Goal: Transaction & Acquisition: Purchase product/service

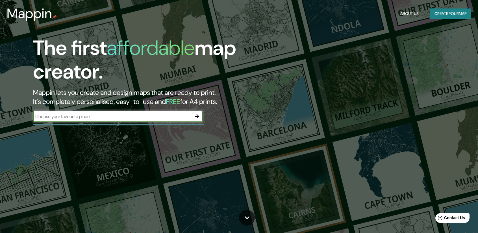
click at [120, 113] on input "text" at bounding box center [112, 116] width 158 height 6
click at [175, 114] on input "text" at bounding box center [112, 116] width 158 height 6
click at [198, 115] on icon "button" at bounding box center [197, 116] width 5 height 5
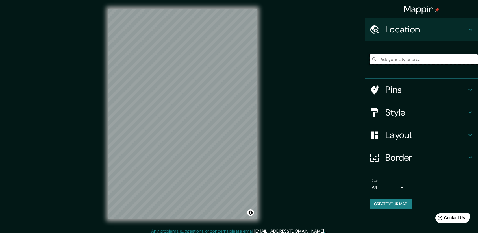
click at [415, 57] on input "Pick your city or area" at bounding box center [424, 59] width 109 height 10
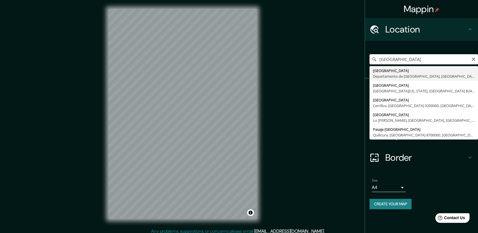
type input "[GEOGRAPHIC_DATA], [GEOGRAPHIC_DATA], [GEOGRAPHIC_DATA]"
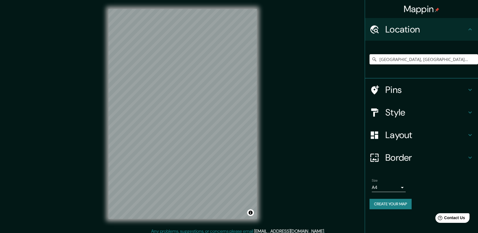
click at [409, 135] on h4 "Layout" at bounding box center [425, 134] width 81 height 11
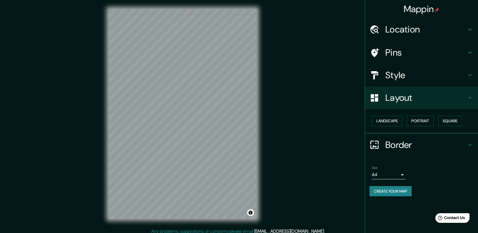
click at [425, 93] on h4 "Layout" at bounding box center [425, 97] width 81 height 11
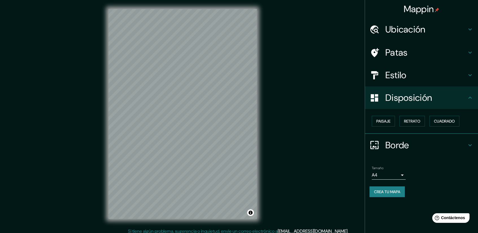
drag, startPoint x: 433, startPoint y: 162, endPoint x: 433, endPoint y: 155, distance: 6.8
click at [433, 162] on li "Tamaño A4 single Crea tu mapa" at bounding box center [421, 183] width 113 height 42
click at [431, 47] on div "Patas" at bounding box center [421, 52] width 113 height 23
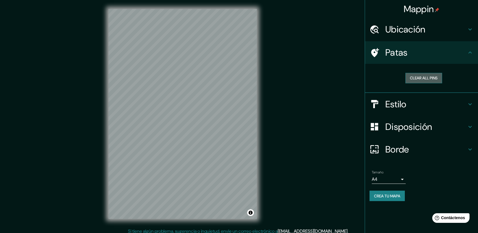
click at [424, 79] on button "Clear all pins" at bounding box center [424, 78] width 37 height 10
click at [461, 55] on h4 "Patas" at bounding box center [425, 52] width 81 height 11
click at [469, 56] on div "Patas" at bounding box center [421, 52] width 113 height 23
click at [465, 103] on h4 "Estilo" at bounding box center [425, 104] width 81 height 11
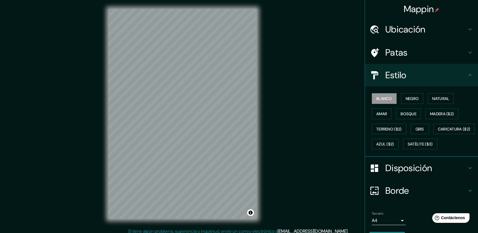
click at [464, 80] on div "Estilo" at bounding box center [421, 75] width 113 height 23
click at [467, 73] on icon at bounding box center [470, 75] width 7 height 7
click at [406, 98] on font "Negro" at bounding box center [412, 98] width 13 height 5
click at [381, 97] on font "Blanco" at bounding box center [384, 98] width 16 height 5
click at [434, 98] on font "Natural" at bounding box center [440, 98] width 17 height 5
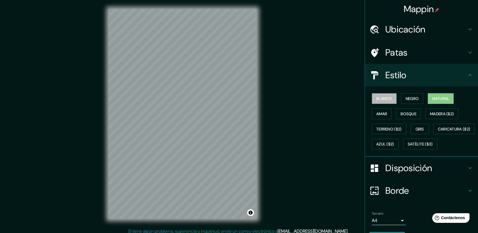
click at [372, 96] on button "Blanco" at bounding box center [384, 98] width 25 height 11
click at [376, 116] on font "Amar" at bounding box center [381, 113] width 11 height 7
click at [379, 101] on font "Blanco" at bounding box center [384, 98] width 16 height 7
click at [405, 114] on font "Bosque" at bounding box center [409, 113] width 16 height 5
click at [378, 97] on font "Blanco" at bounding box center [384, 98] width 16 height 5
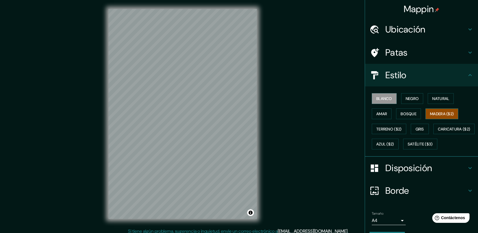
click at [438, 114] on font "Madera ($2)" at bounding box center [442, 113] width 24 height 5
click at [380, 97] on font "Blanco" at bounding box center [384, 98] width 16 height 5
click at [431, 113] on font "Madera ($2)" at bounding box center [442, 113] width 24 height 5
click at [416, 129] on font "Gris" at bounding box center [420, 129] width 8 height 5
click at [381, 100] on font "Blanco" at bounding box center [384, 98] width 16 height 5
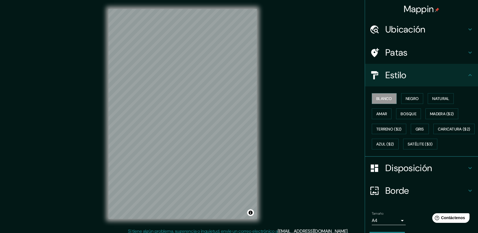
click at [446, 79] on h4 "Estilo" at bounding box center [425, 75] width 81 height 11
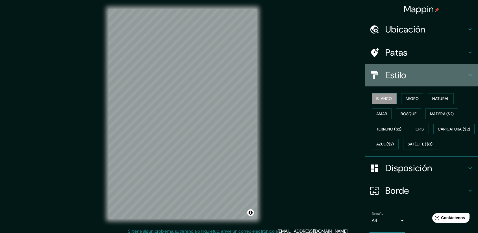
click at [468, 75] on icon at bounding box center [470, 75] width 7 height 7
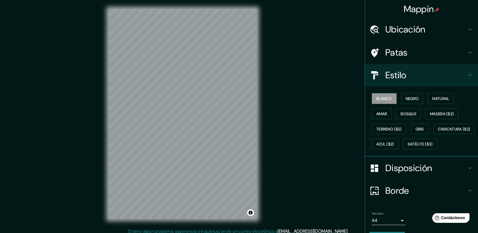
click at [467, 74] on icon at bounding box center [470, 75] width 7 height 7
click at [456, 174] on h4 "Disposición" at bounding box center [425, 167] width 81 height 11
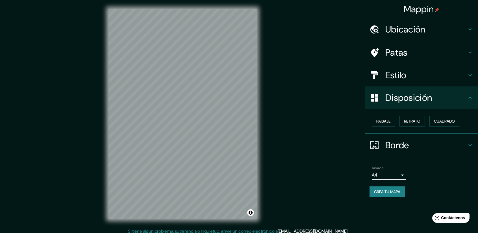
click at [469, 99] on icon at bounding box center [470, 97] width 7 height 7
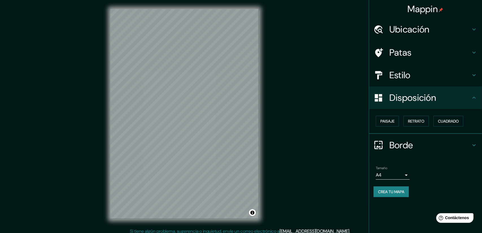
click at [405, 174] on body "Mappin Ubicación [GEOGRAPHIC_DATA], [GEOGRAPHIC_DATA], [GEOGRAPHIC_DATA] Patas …" at bounding box center [241, 116] width 482 height 233
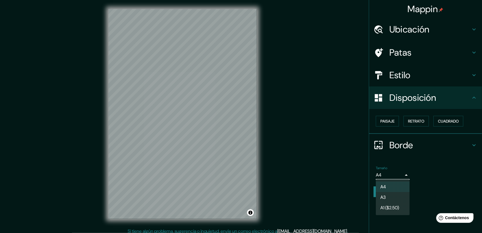
click at [391, 200] on li "A3" at bounding box center [393, 197] width 34 height 10
type input "a4"
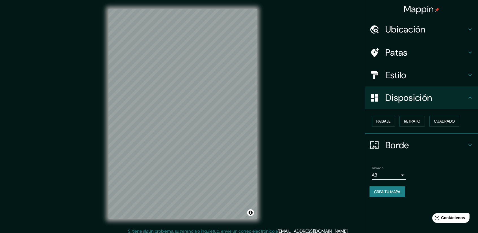
click at [420, 165] on div "Tamaño A3 a4" at bounding box center [422, 173] width 104 height 18
click at [450, 143] on h4 "Borde" at bounding box center [425, 145] width 81 height 11
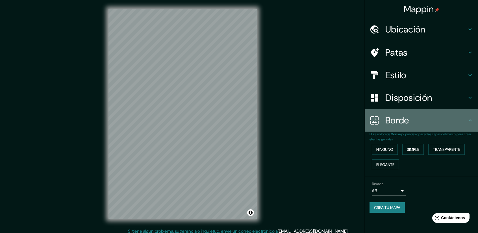
click at [465, 125] on h4 "Borde" at bounding box center [425, 120] width 81 height 11
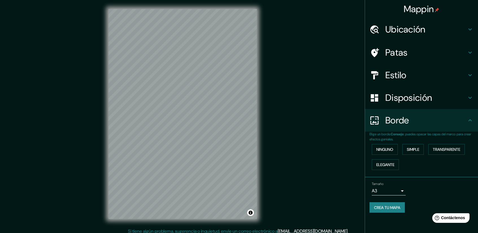
click at [419, 56] on h4 "Patas" at bounding box center [425, 52] width 81 height 11
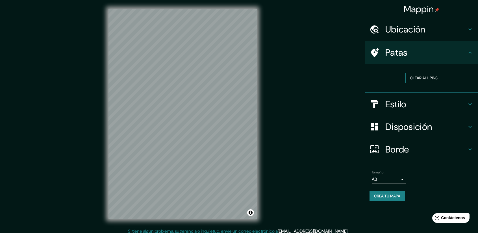
click at [428, 76] on button "Clear all pins" at bounding box center [424, 78] width 37 height 10
click at [412, 75] on button "Clear all pins" at bounding box center [424, 78] width 37 height 10
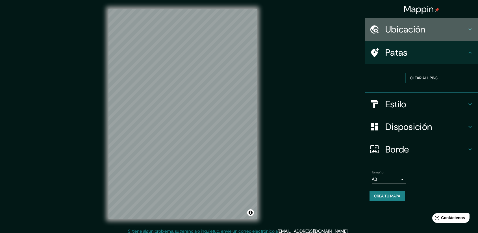
click at [406, 29] on font "Ubicación" at bounding box center [405, 29] width 40 height 12
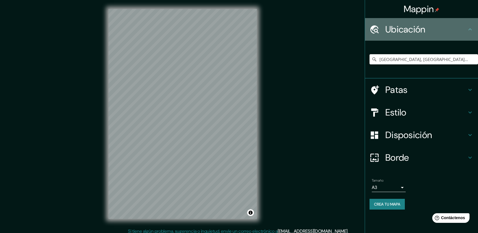
click at [406, 29] on font "Ubicación" at bounding box center [405, 29] width 40 height 12
